Goal: Task Accomplishment & Management: Use online tool/utility

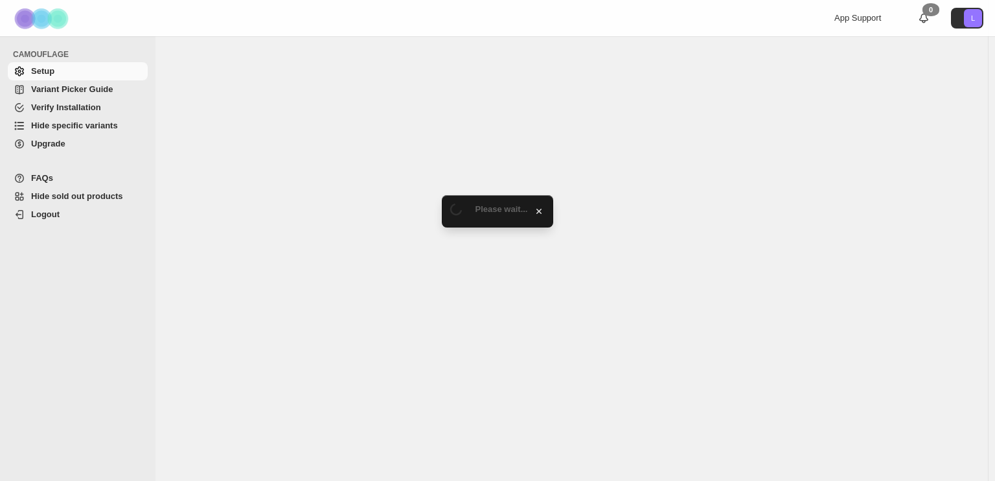
click at [51, 128] on span "Hide specific variants" at bounding box center [74, 125] width 87 height 10
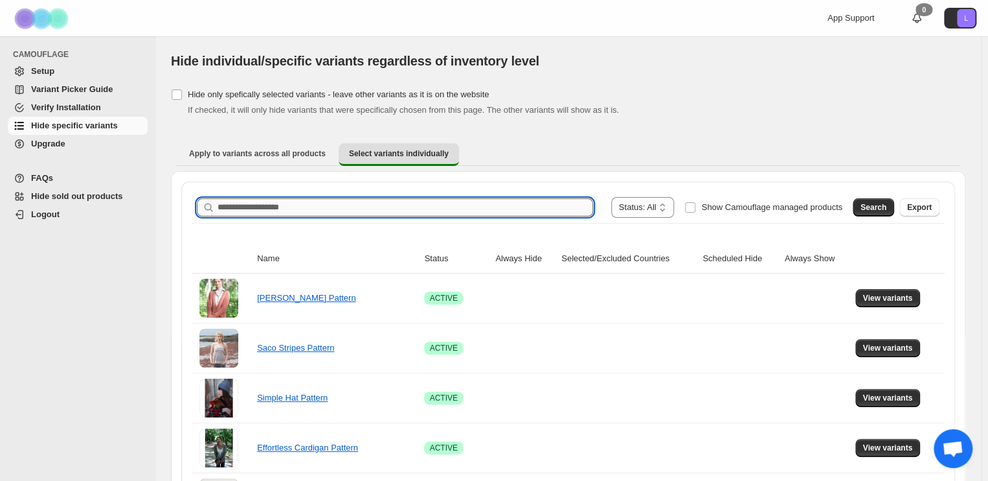
click at [559, 205] on input "Search product name" at bounding box center [406, 207] width 376 height 18
type input "**********"
click at [880, 212] on span "Search" at bounding box center [874, 207] width 26 height 10
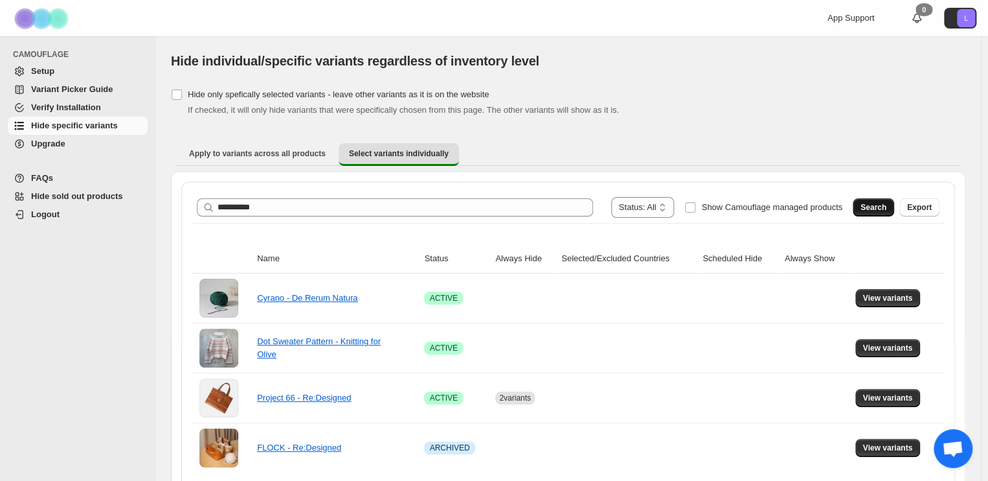
scroll to position [49, 0]
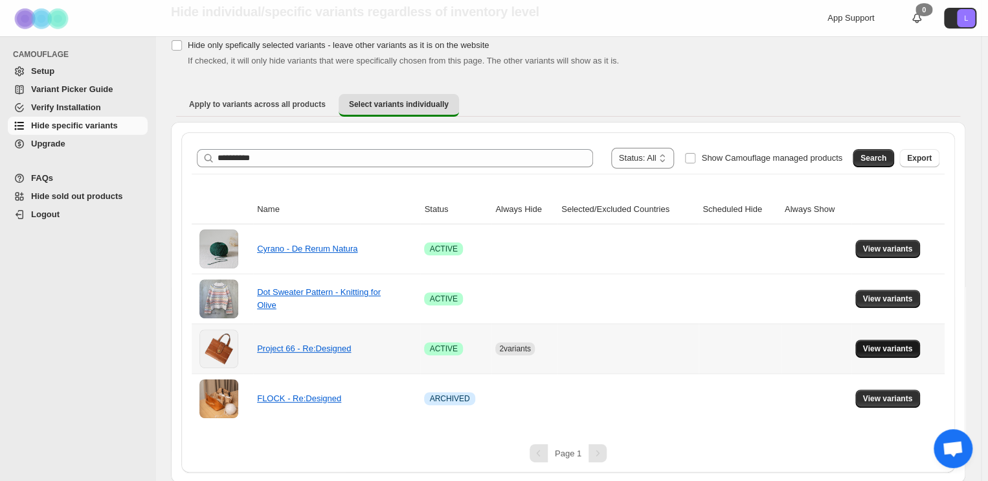
click at [906, 348] on span "View variants" at bounding box center [888, 348] width 50 height 10
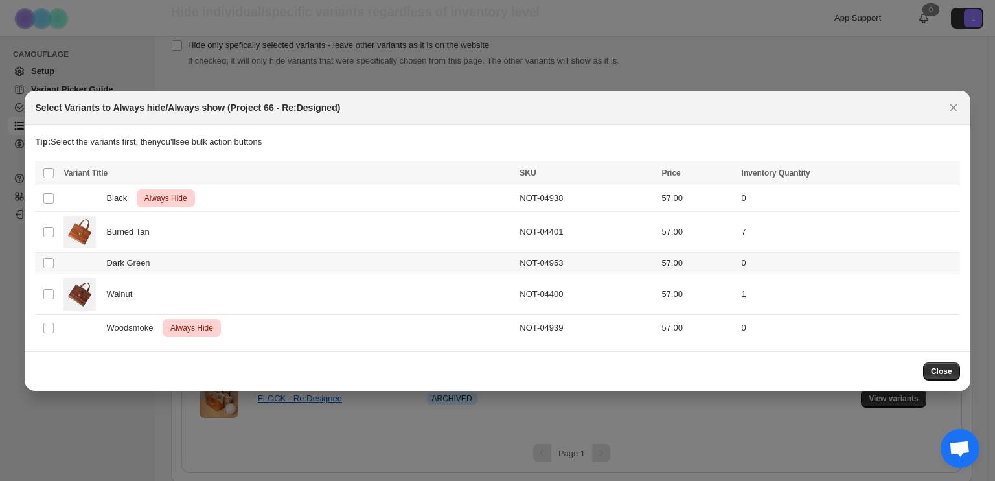
click at [301, 264] on div "Dark Green" at bounding box center [287, 262] width 448 height 13
click at [672, 170] on span "Always hide" at bounding box center [668, 174] width 45 height 10
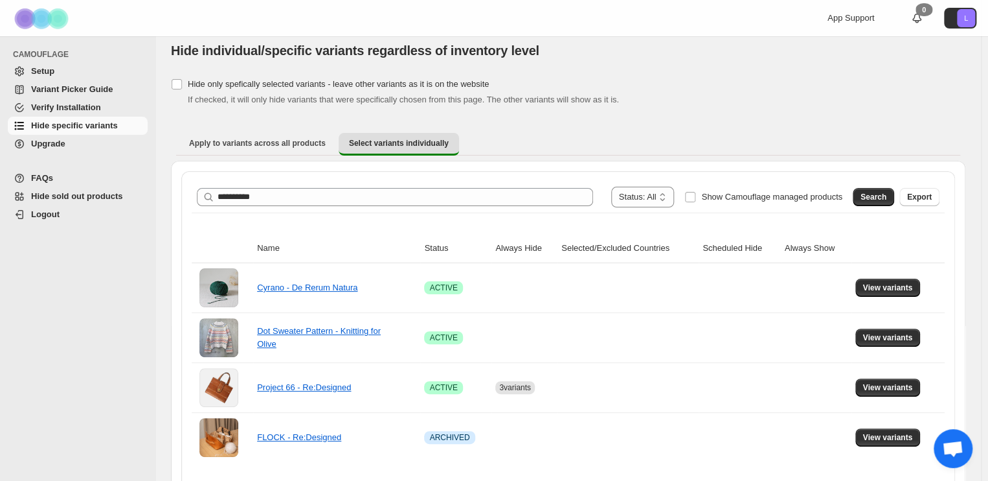
scroll to position [10, 0]
